Goal: Information Seeking & Learning: Learn about a topic

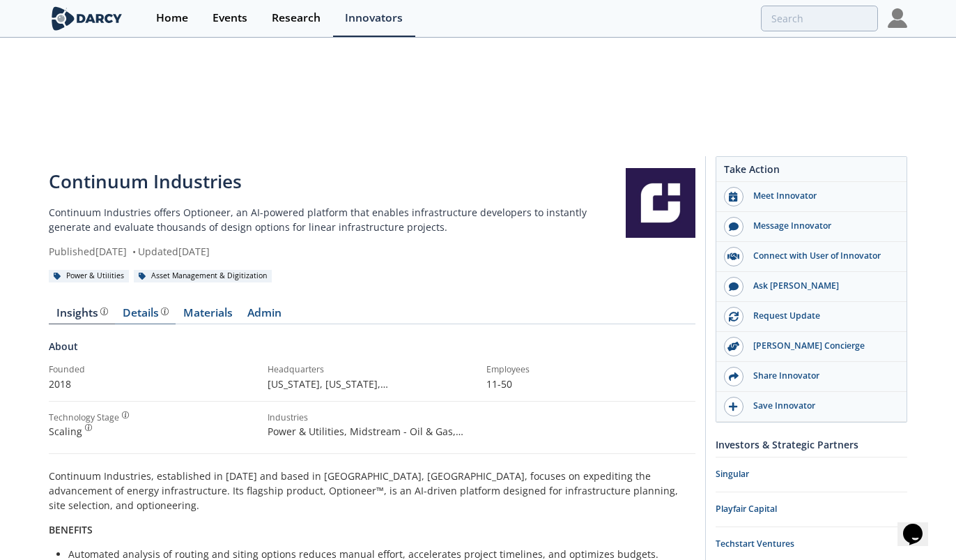
click at [148, 307] on div "Details" at bounding box center [146, 312] width 46 height 11
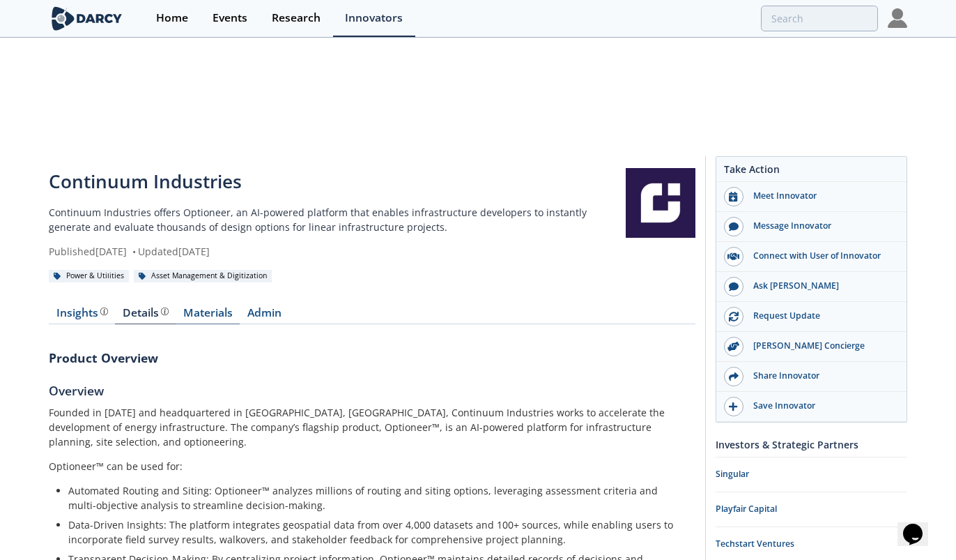
click at [201, 307] on link "Materials" at bounding box center [208, 315] width 64 height 17
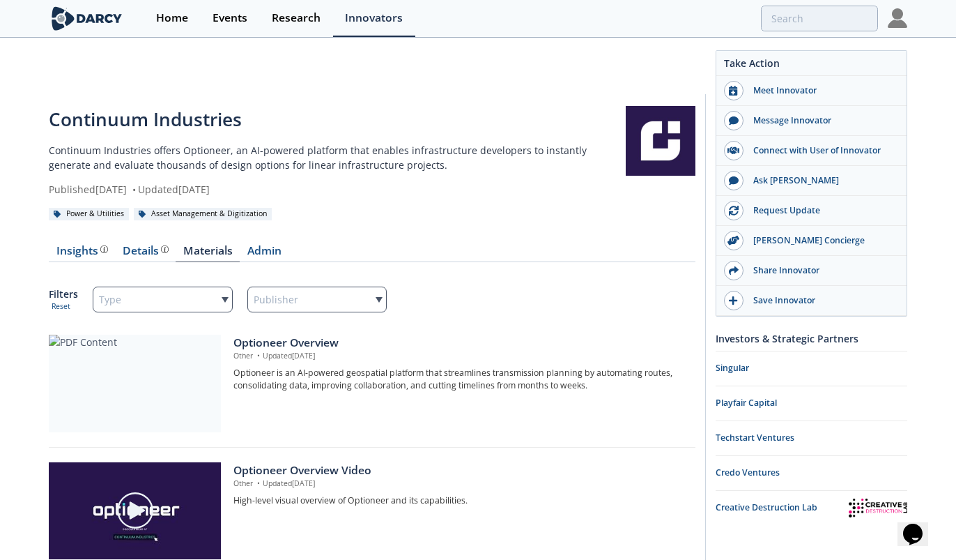
scroll to position [73, 0]
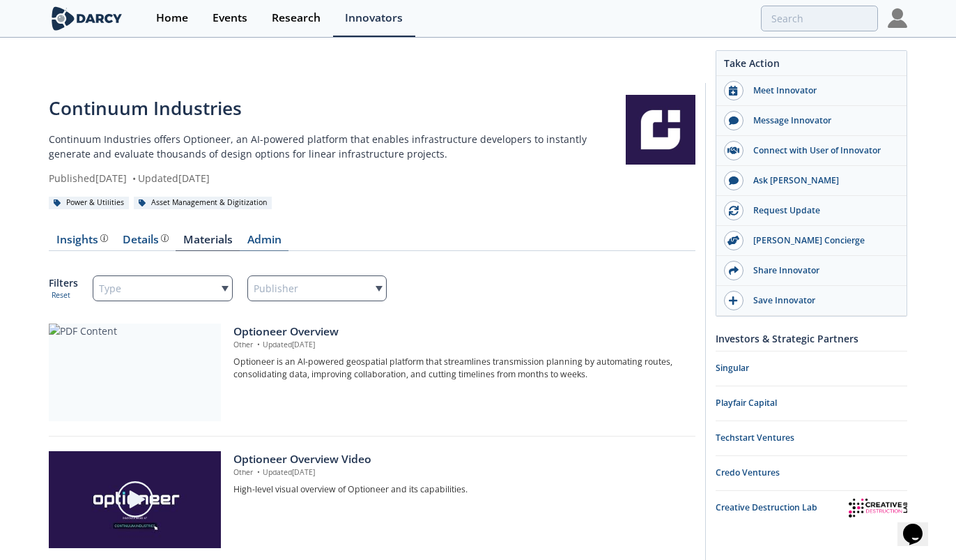
click at [260, 234] on link "Admin" at bounding box center [264, 242] width 49 height 17
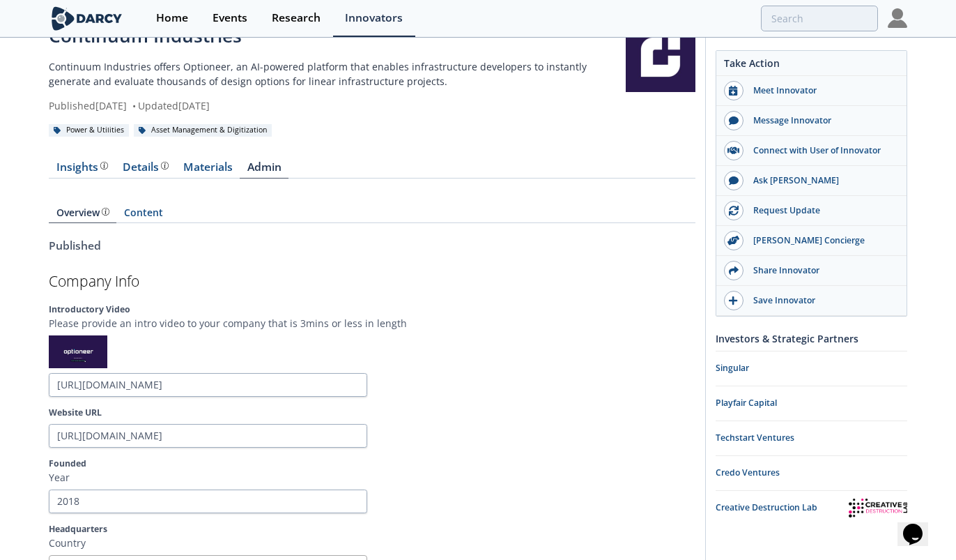
scroll to position [142, 0]
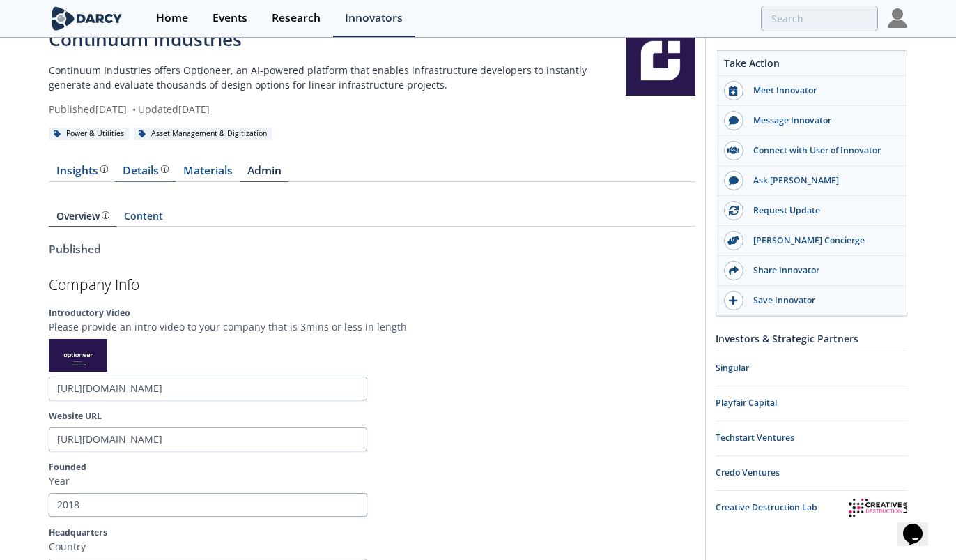
click at [144, 165] on div "Details" at bounding box center [146, 170] width 46 height 11
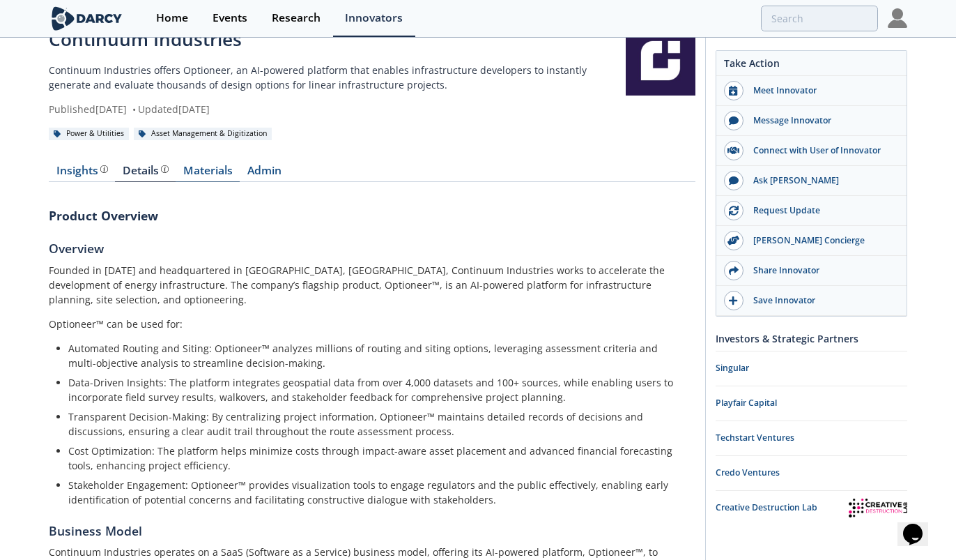
click at [205, 165] on link "Materials" at bounding box center [208, 173] width 64 height 17
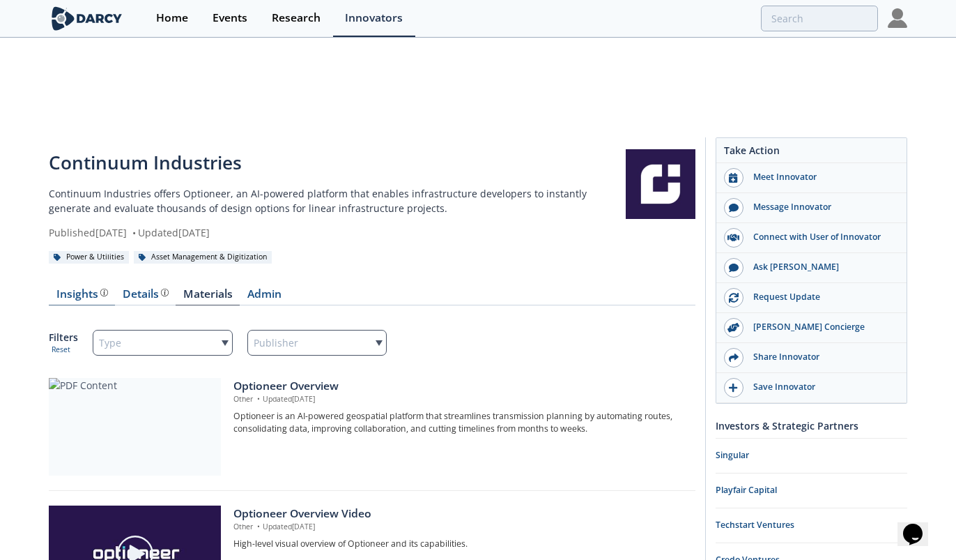
click at [91, 288] on div "Insights" at bounding box center [82, 293] width 52 height 11
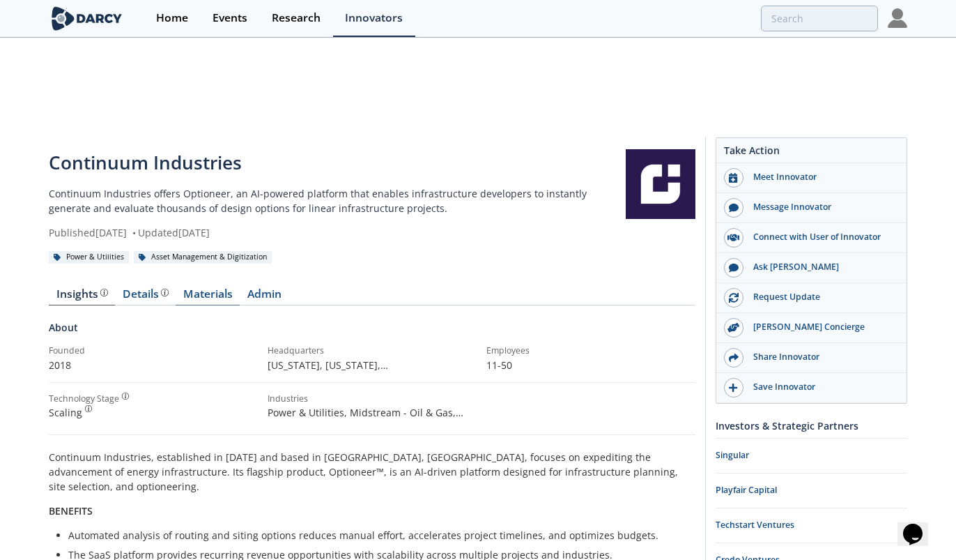
click at [198, 288] on link "Materials" at bounding box center [208, 296] width 64 height 17
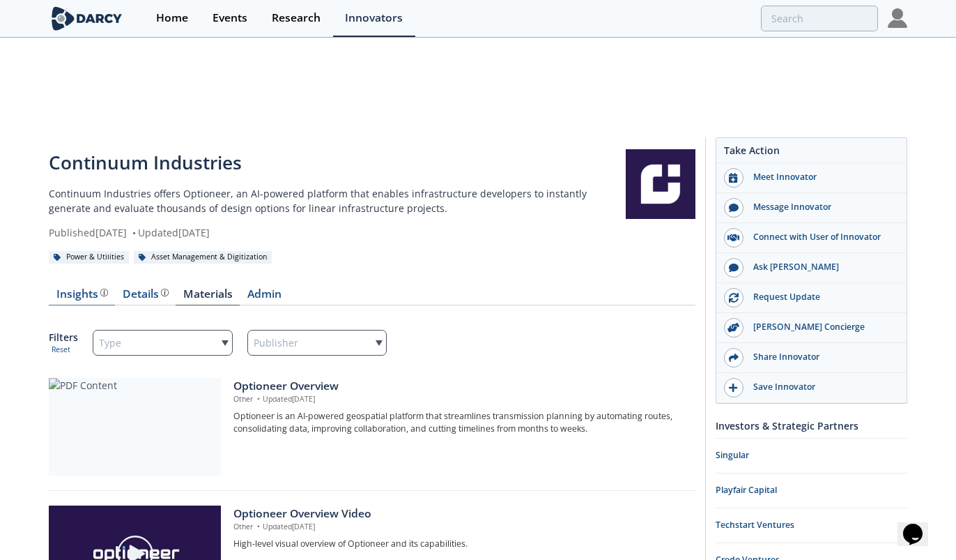
click at [86, 288] on div "Insights The [PERSON_NAME] Research team’s summarized opinion of the innovator,…" at bounding box center [82, 293] width 52 height 11
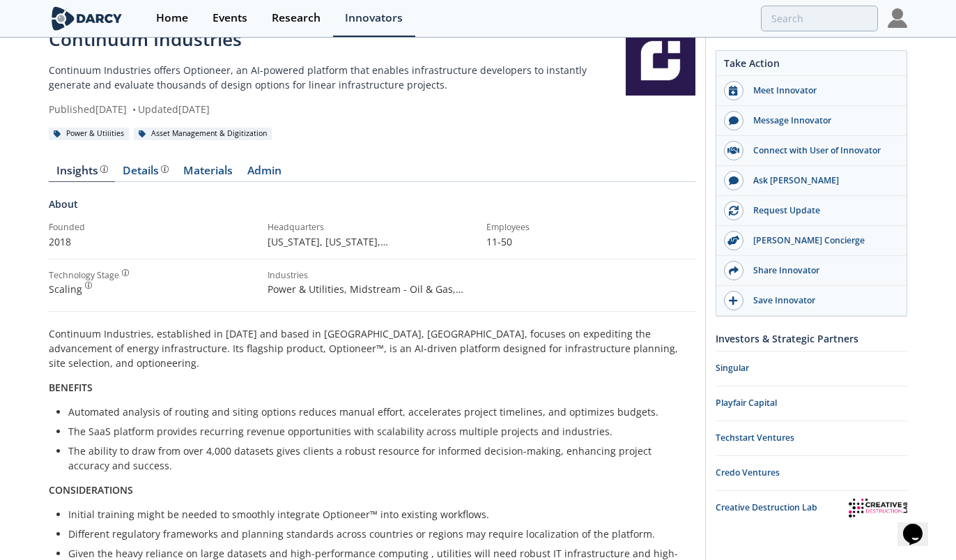
scroll to position [39, 0]
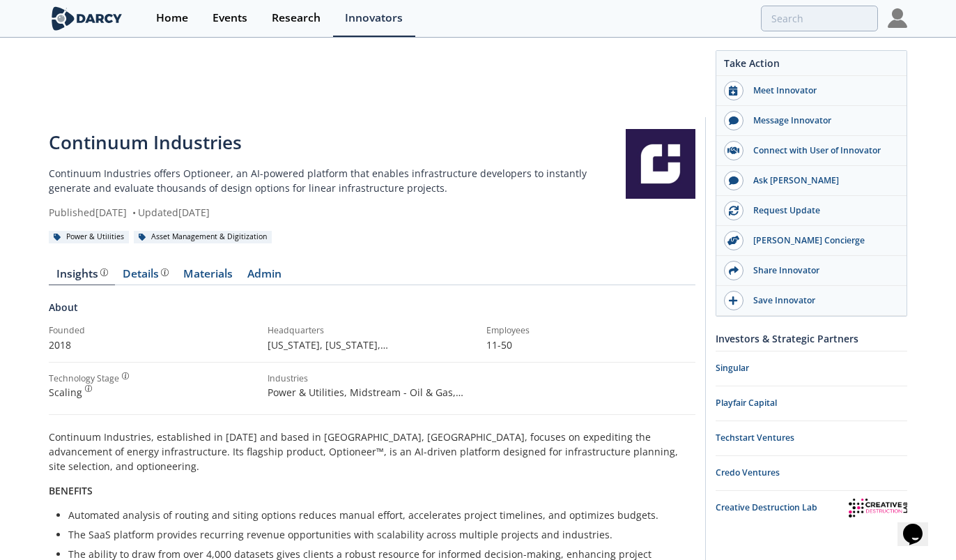
click at [264, 268] on link "Admin" at bounding box center [264, 276] width 49 height 17
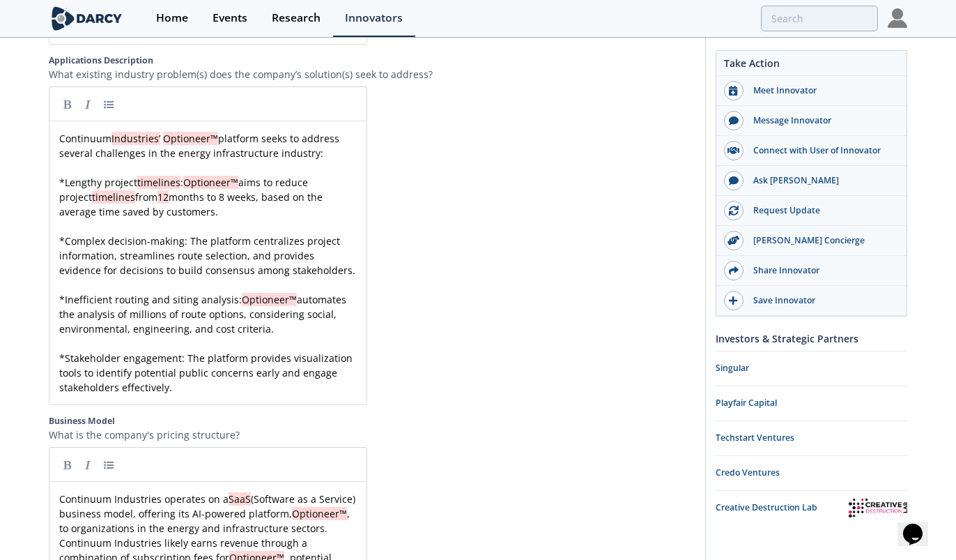
scroll to position [5, 0]
click at [247, 535] on pre "Continuum Industries likely earns revenue through a combination of subscription…" at bounding box center [207, 564] width 303 height 59
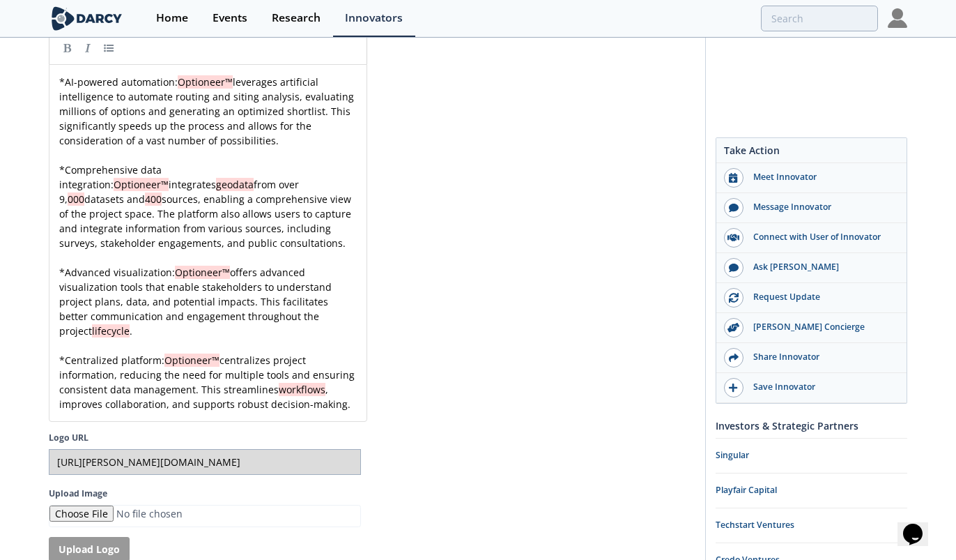
scroll to position [3275, 0]
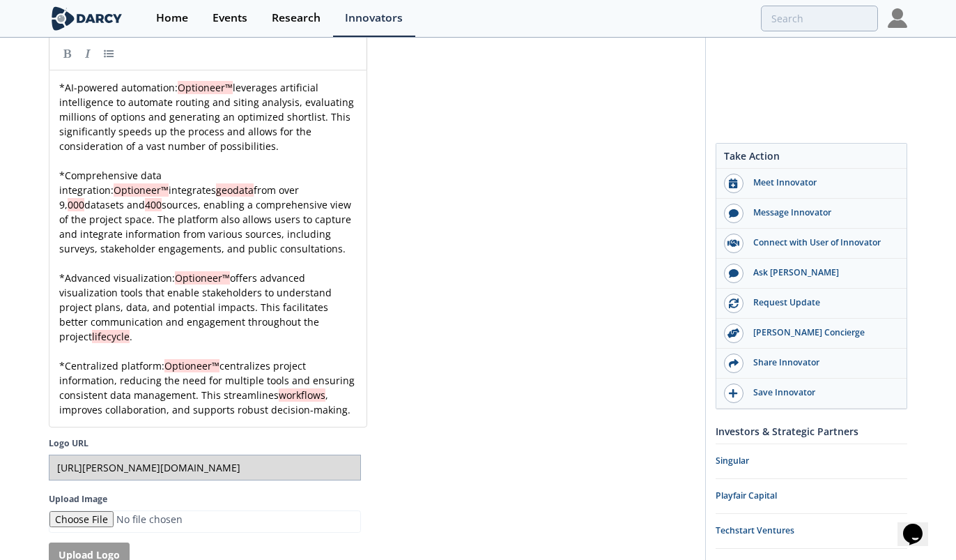
click at [247, 440] on div "Logo URL [URL][PERSON_NAME][DOMAIN_NAME] Upload Image Upload Logo" at bounding box center [205, 517] width 312 height 160
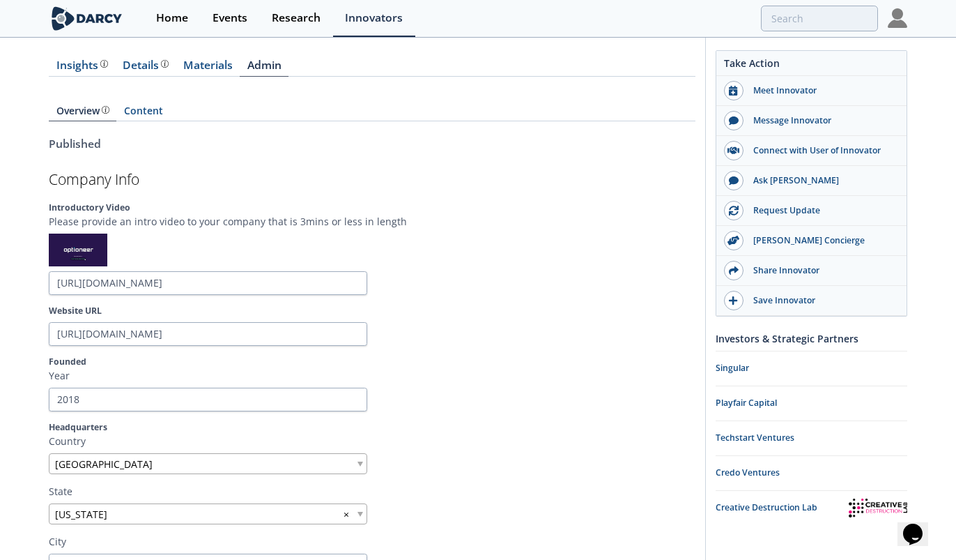
scroll to position [0, 0]
